Goal: Transaction & Acquisition: Subscribe to service/newsletter

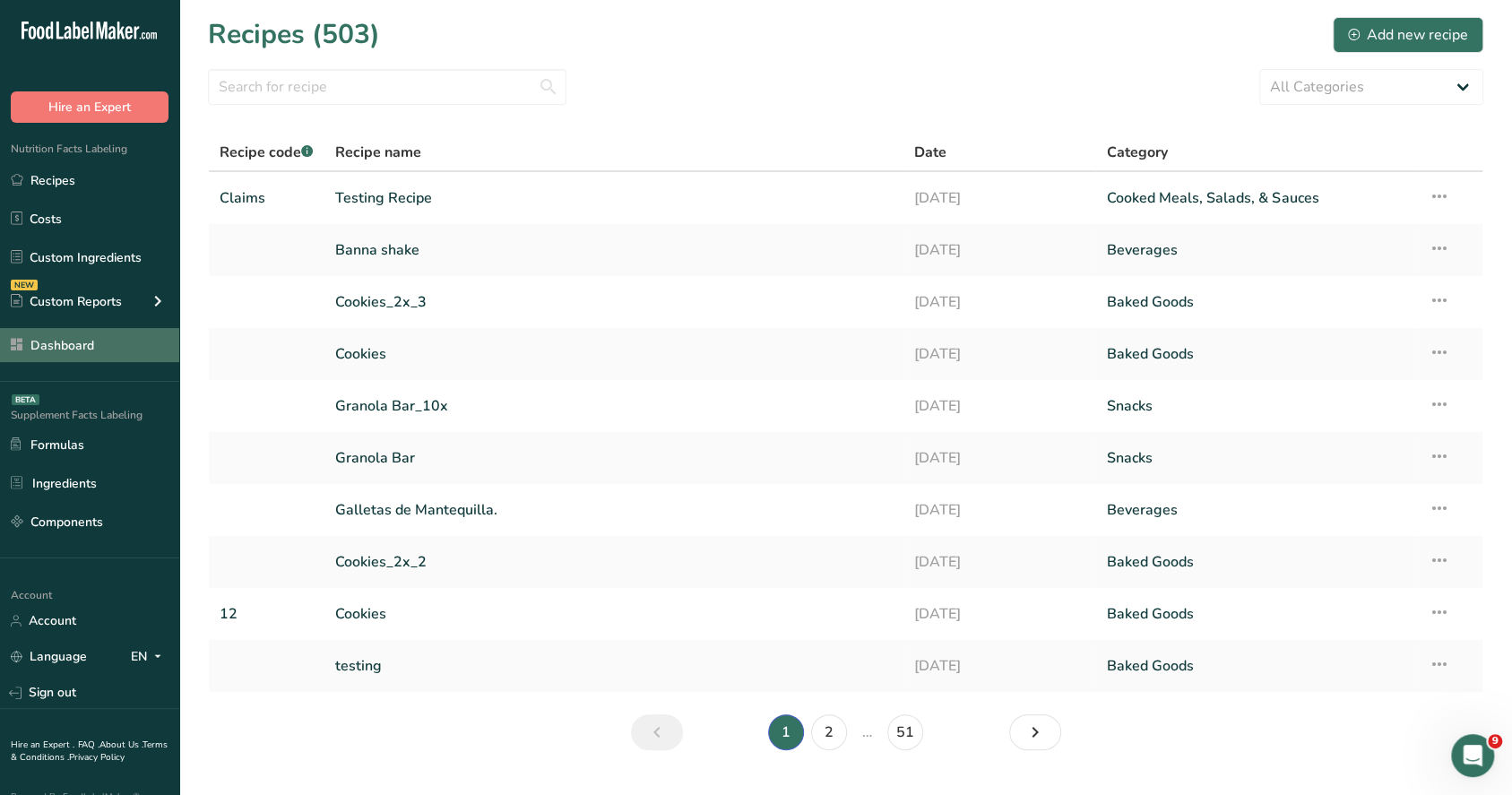
click at [104, 349] on link "Dashboard" at bounding box center [89, 345] width 179 height 34
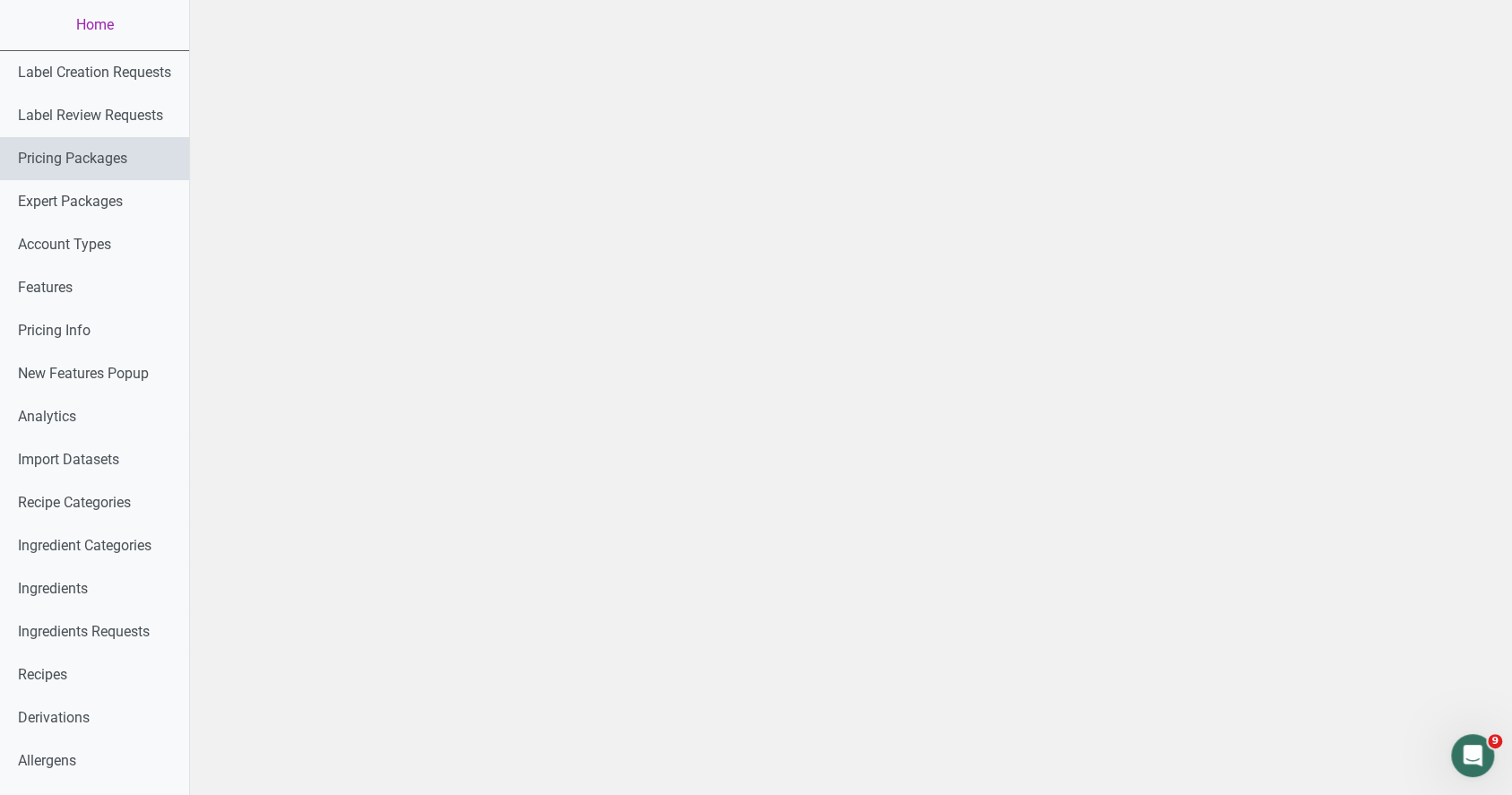
click at [140, 154] on link "Pricing Packages" at bounding box center [95, 158] width 189 height 43
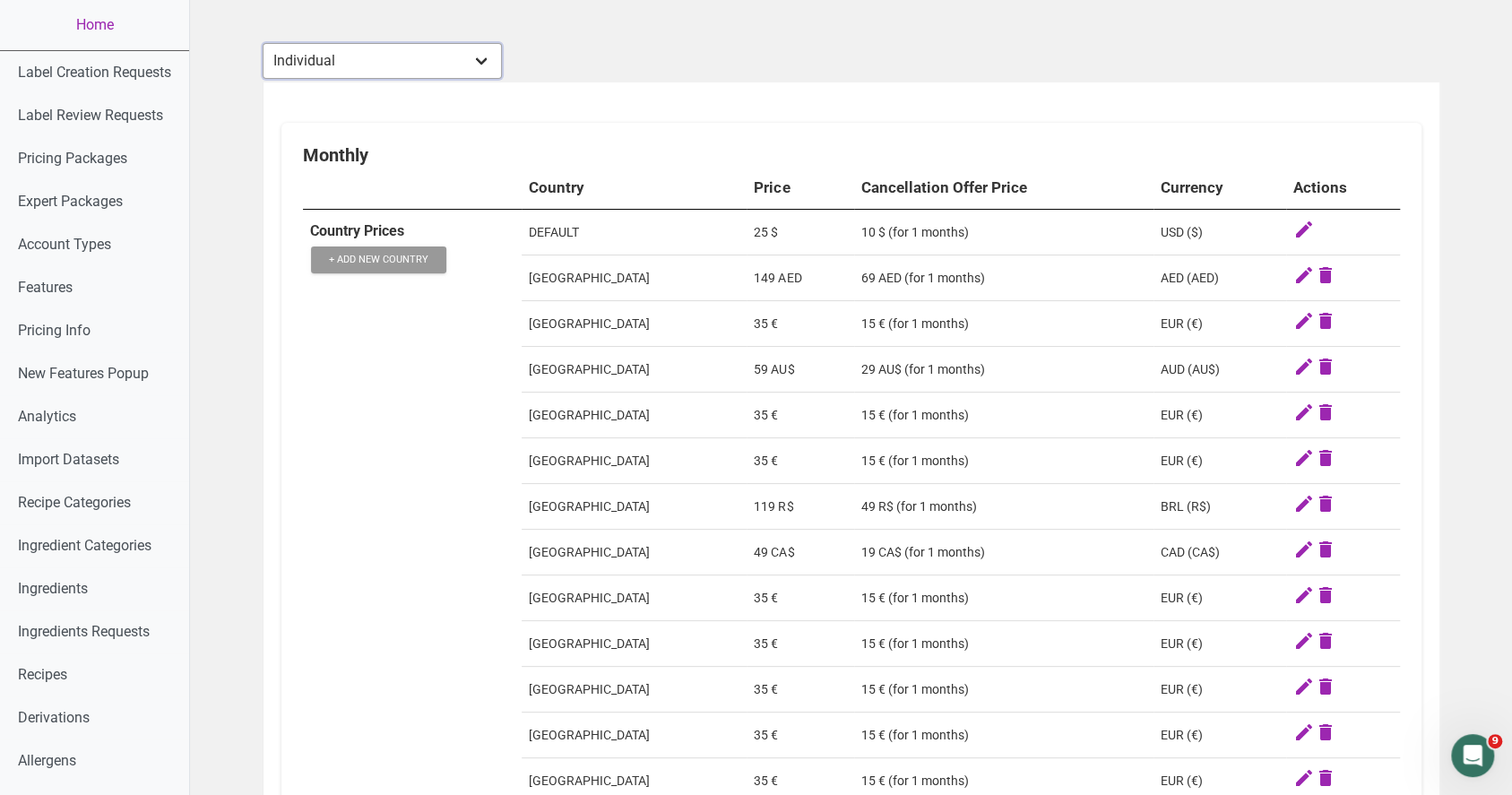
click at [474, 66] on select "Individual Essential Pro Business Old Enterprise 3 Users (799$) Old Enterprise …" at bounding box center [382, 60] width 239 height 35
select select "29"
click at [263, 43] on select "Individual Essential Pro Business Old Enterprise 3 Users (799$) Old Enterprise …" at bounding box center [382, 60] width 239 height 35
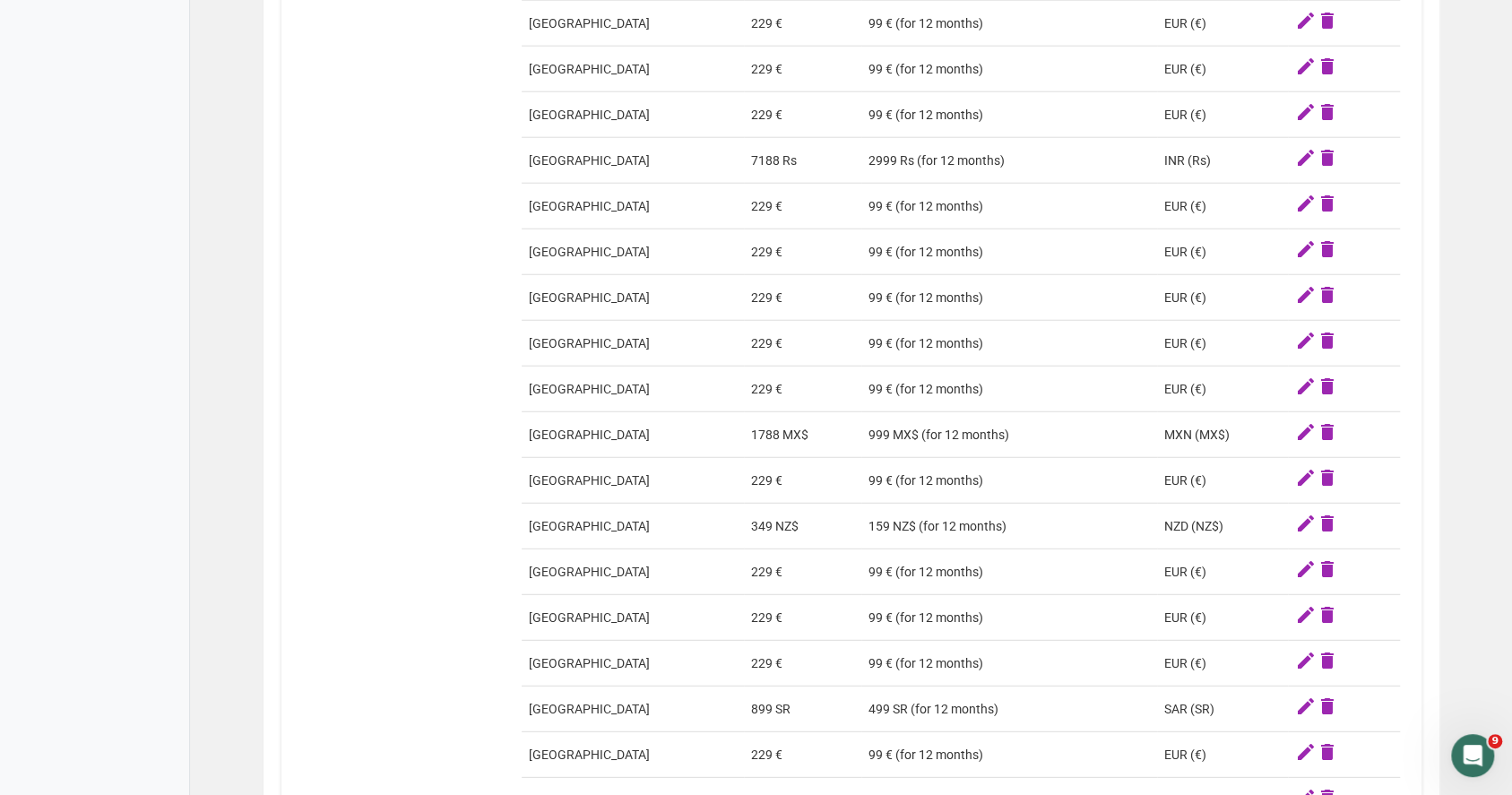
scroll to position [2989, 0]
